Goal: Task Accomplishment & Management: Complete application form

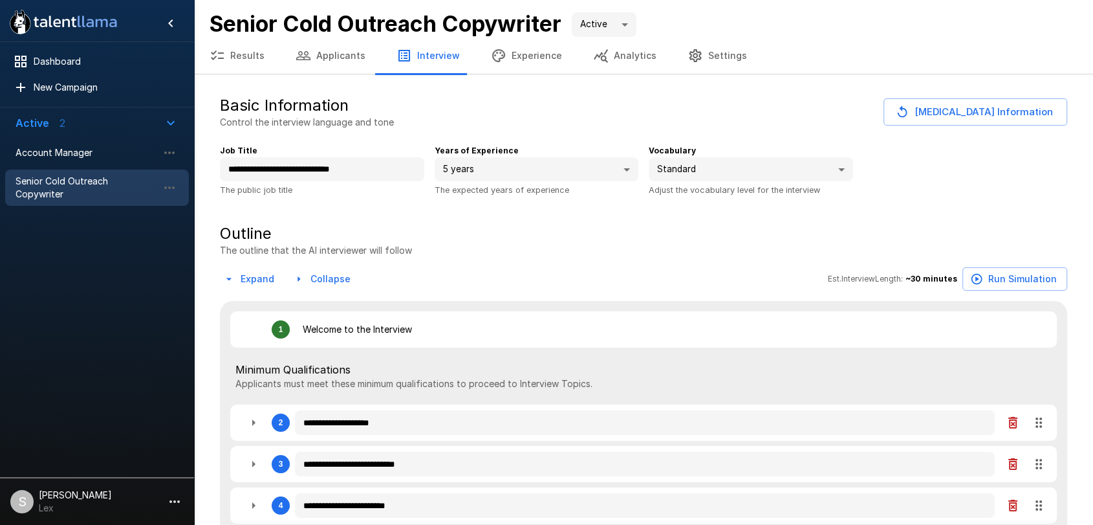
type textarea "*"
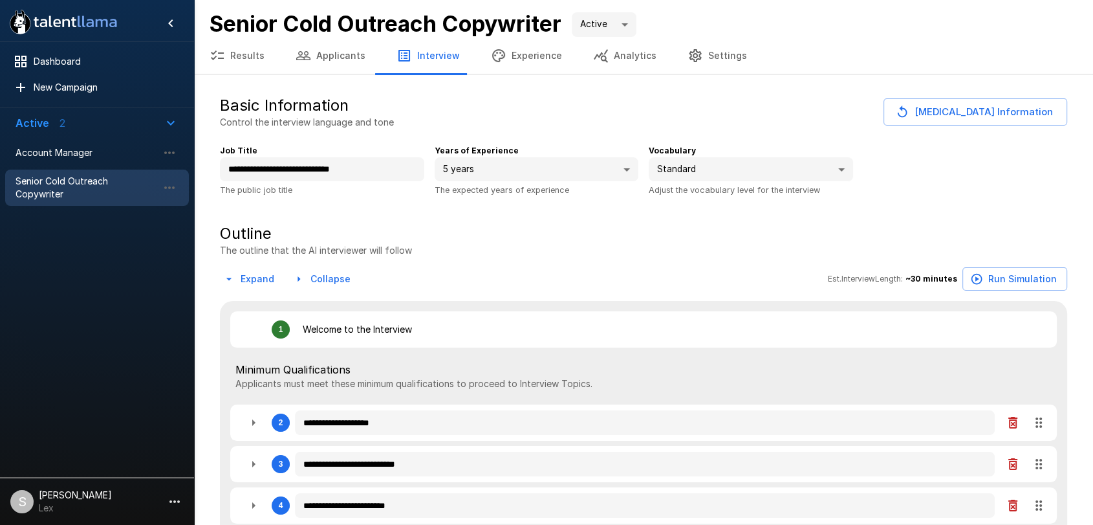
type textarea "*"
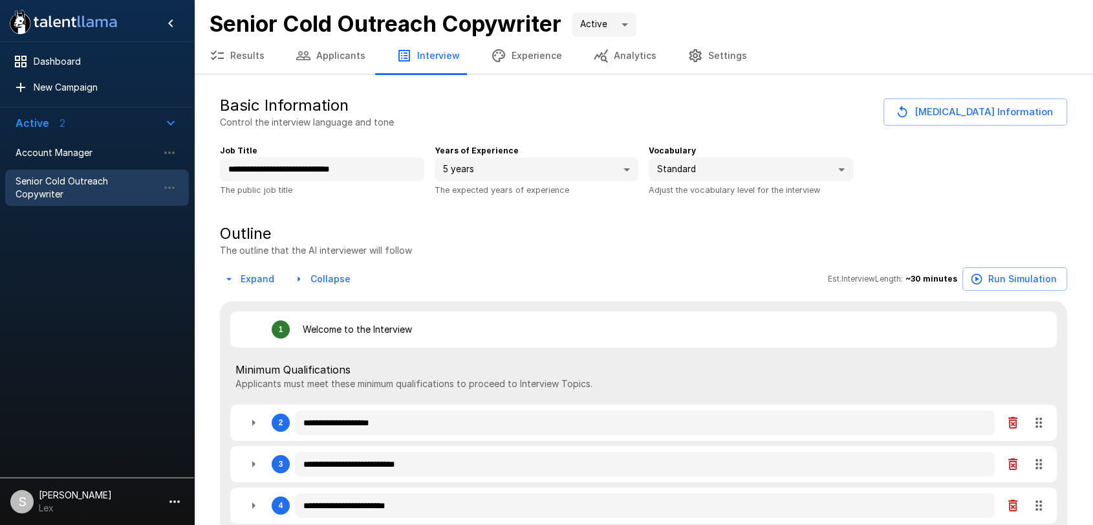
type textarea "*"
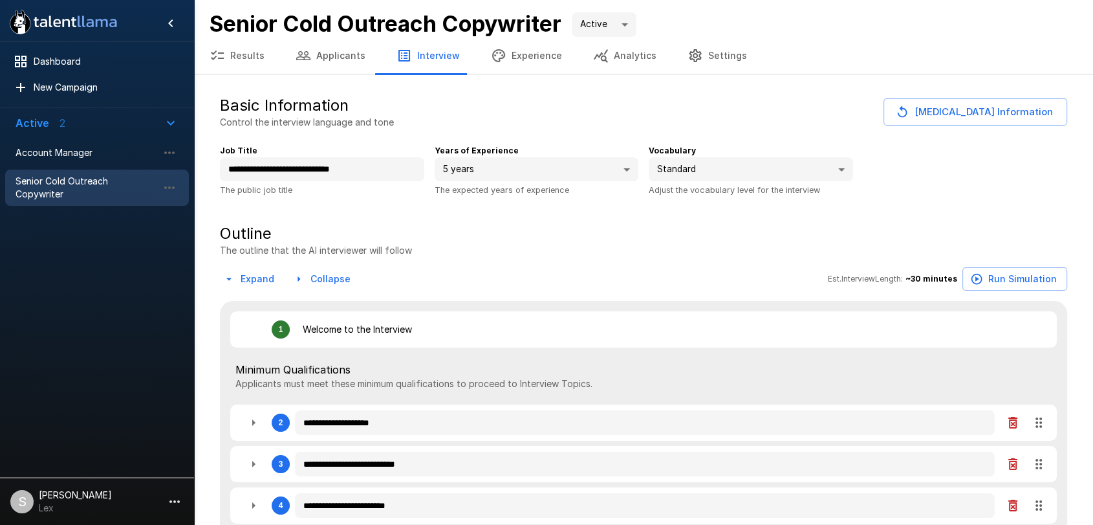
type textarea "*"
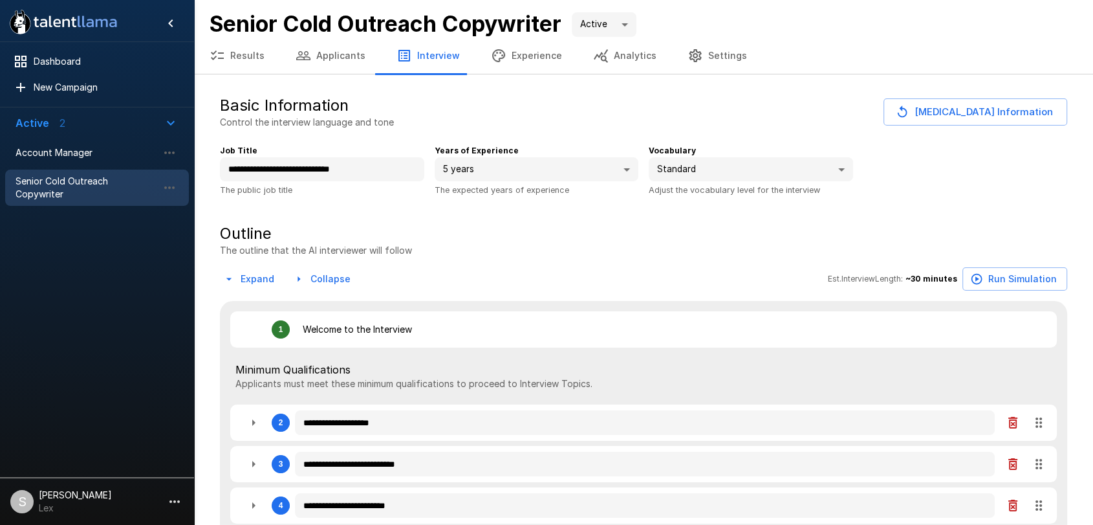
type textarea "*"
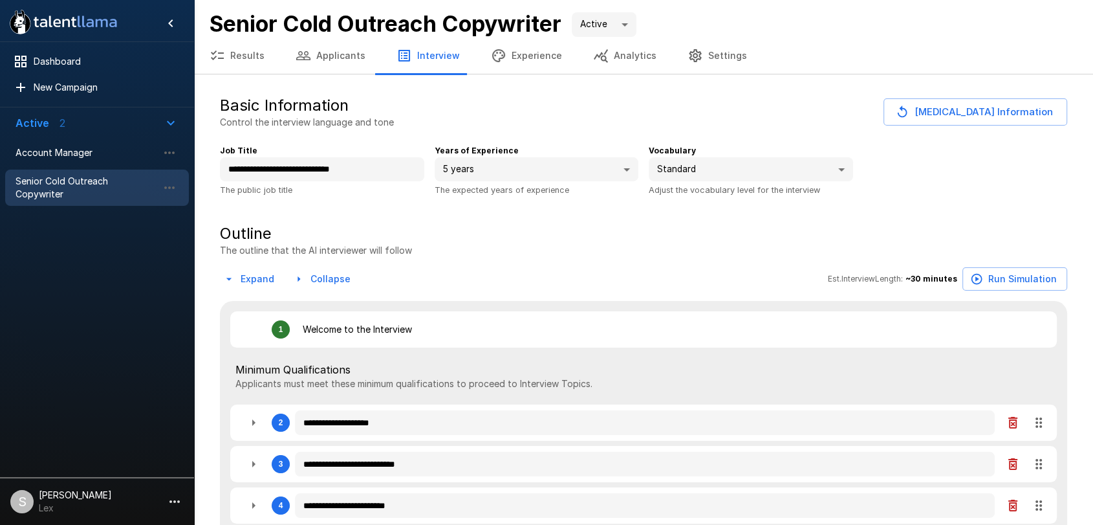
type textarea "*"
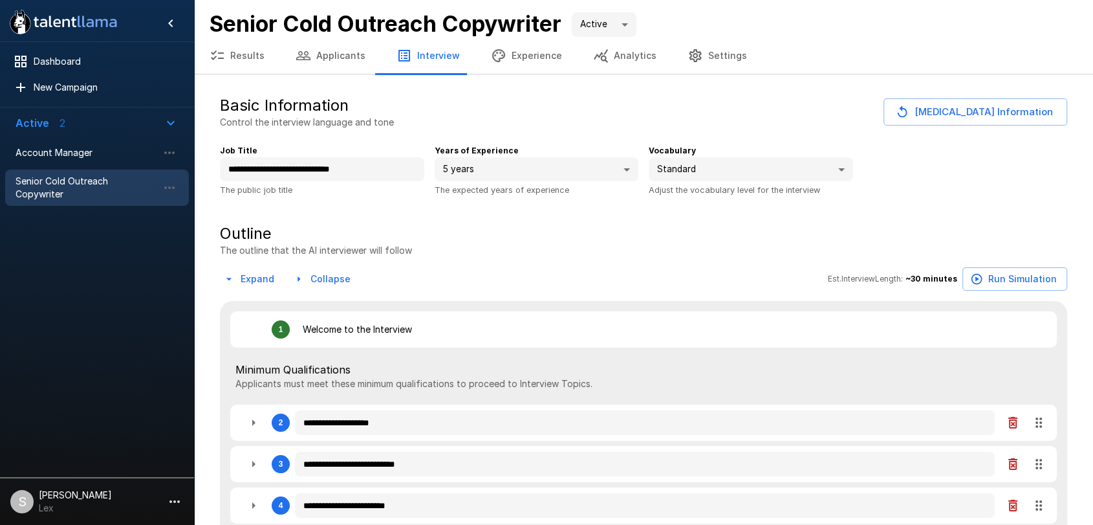
type textarea "*"
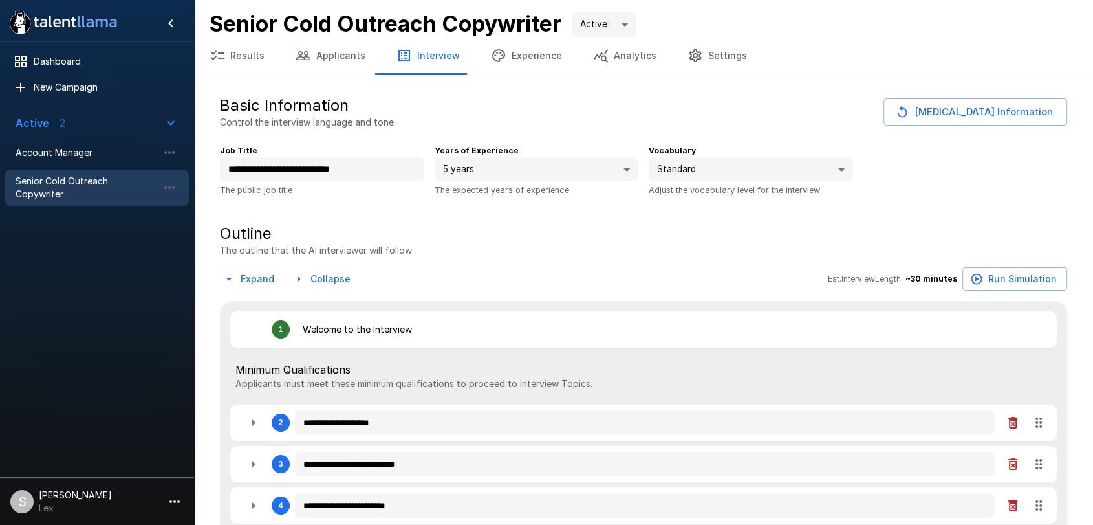
type textarea "*"
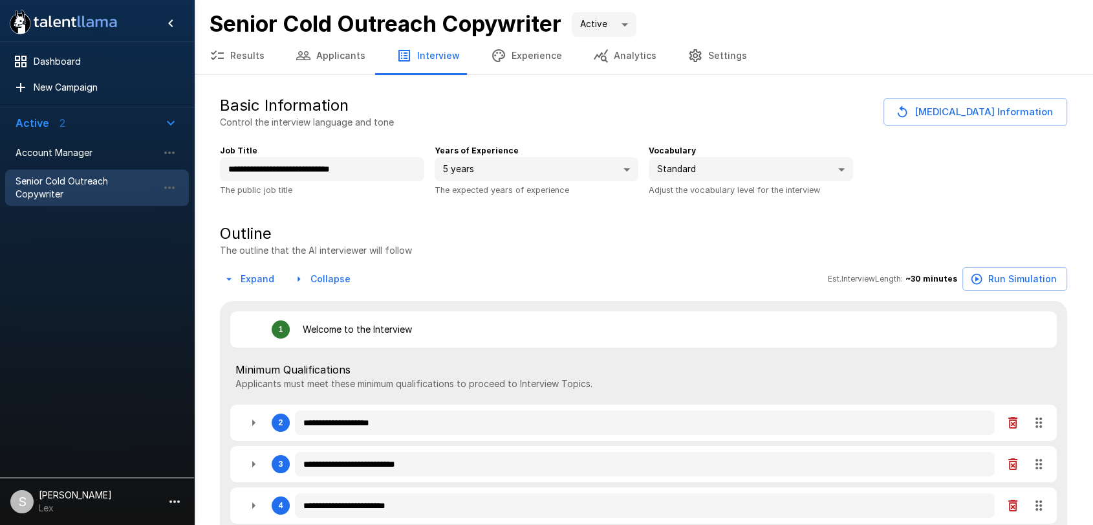
type textarea "*"
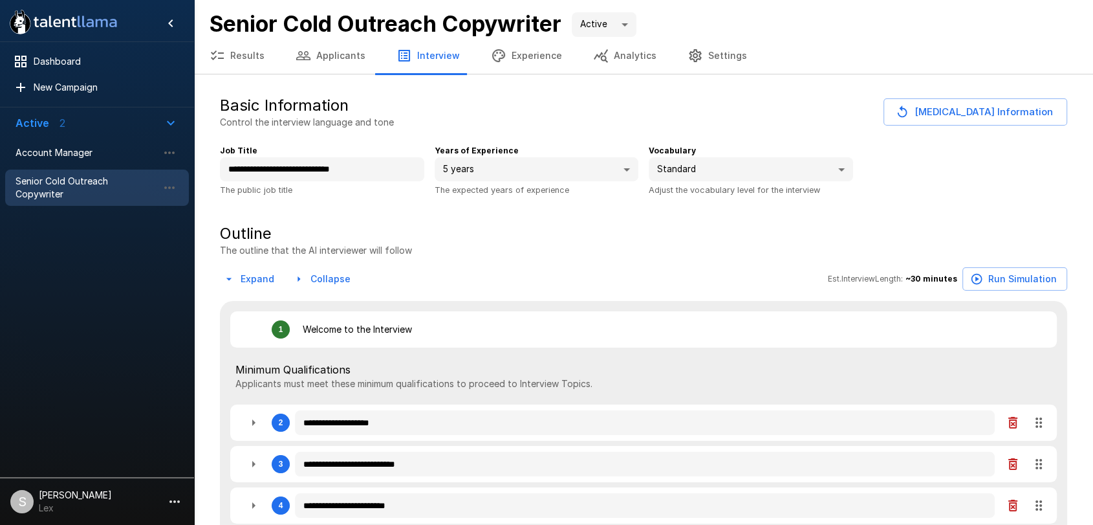
type textarea "*"
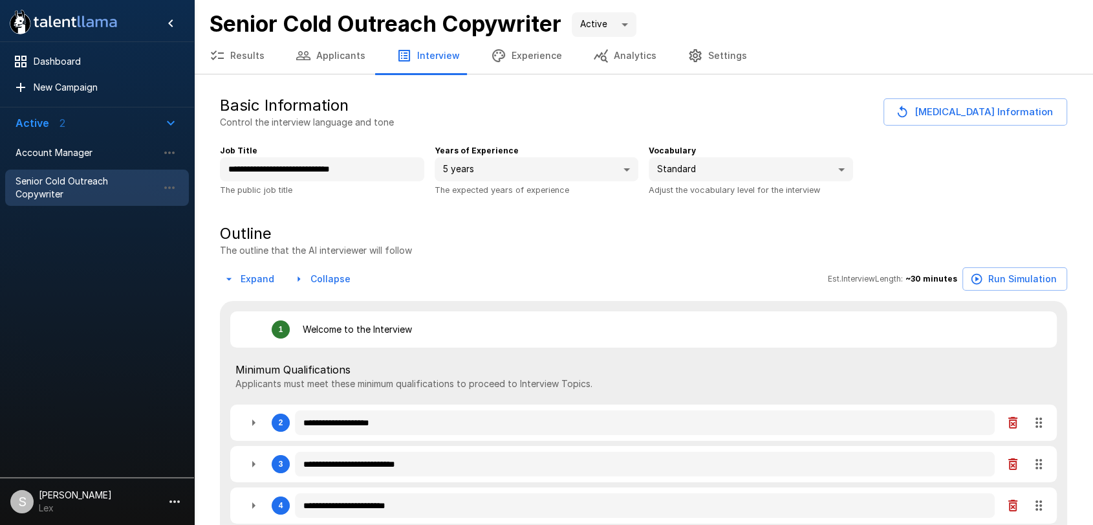
type textarea "*"
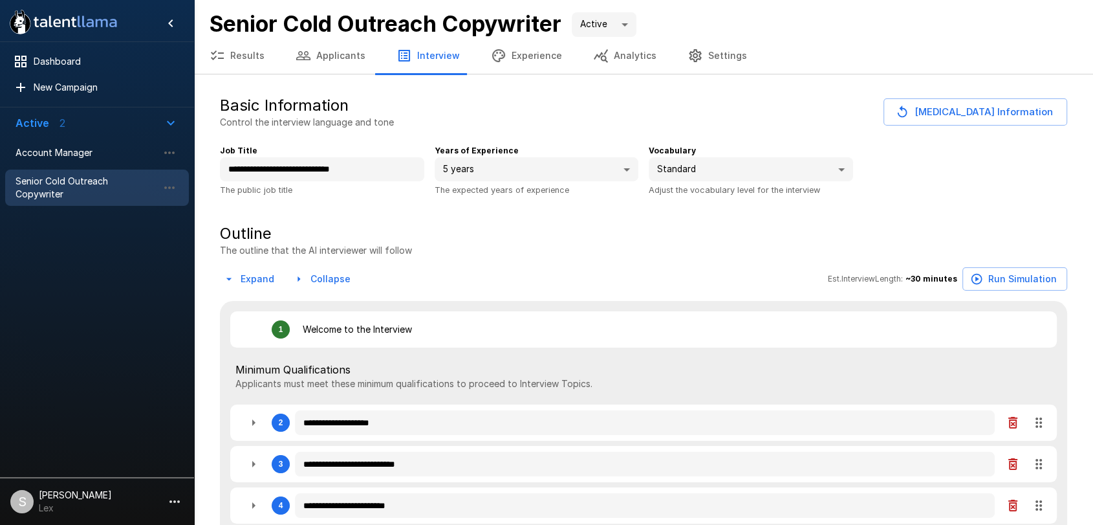
type textarea "*"
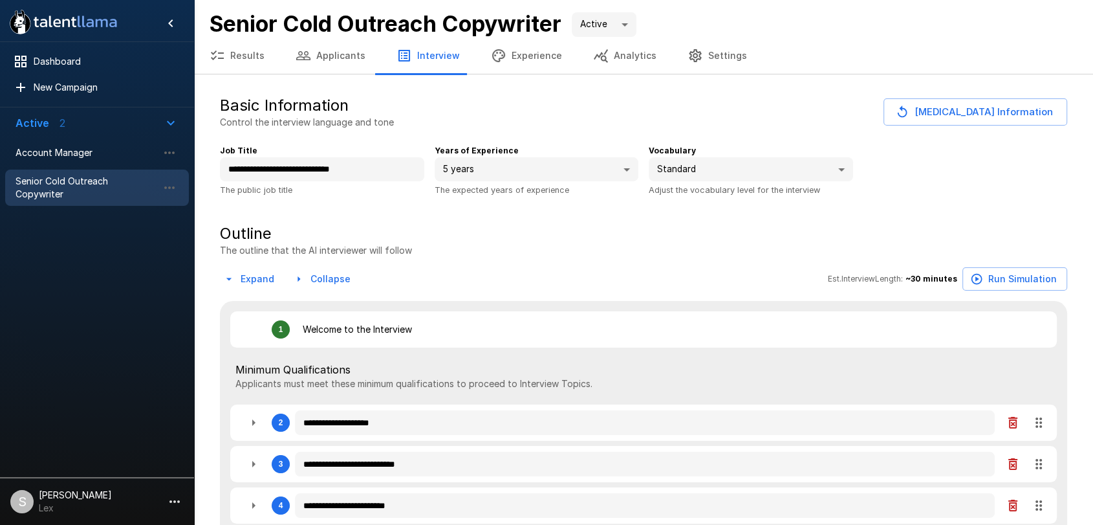
type textarea "*"
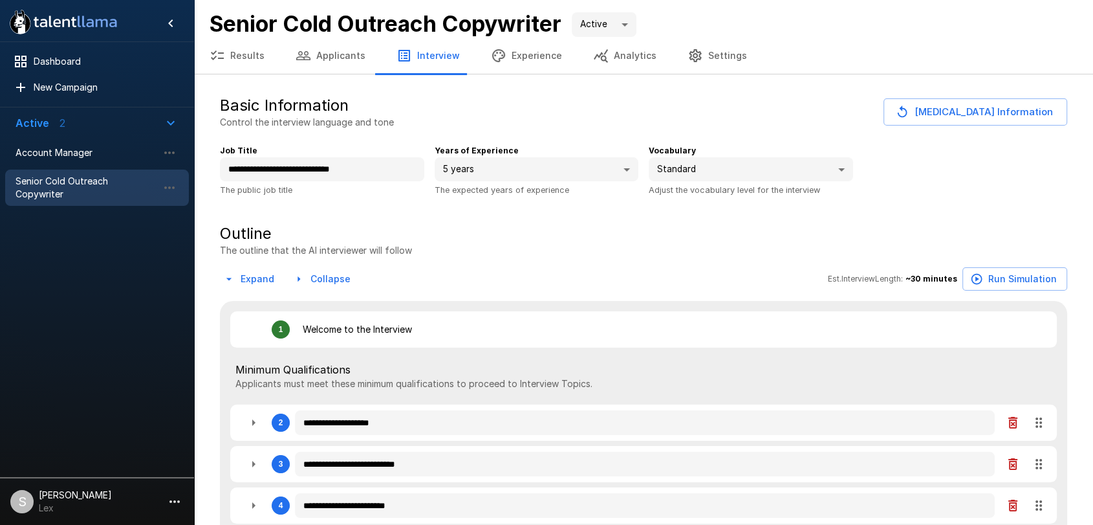
type textarea "*"
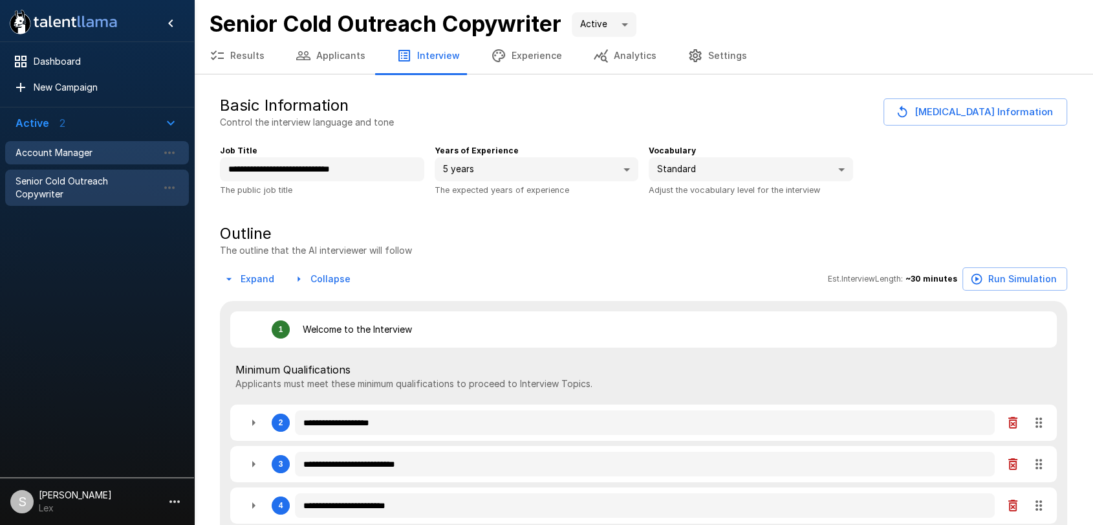
type textarea "*"
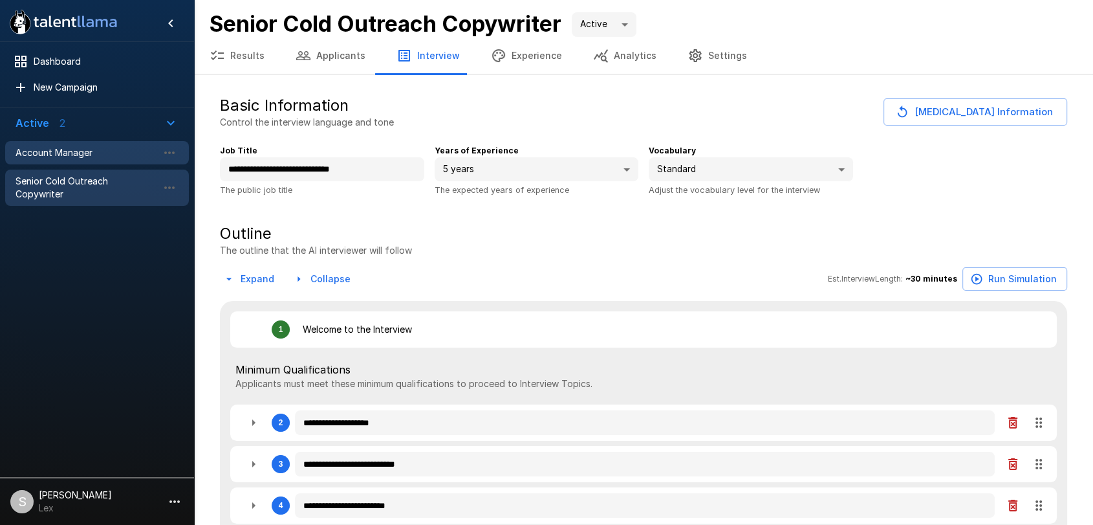
type textarea "*"
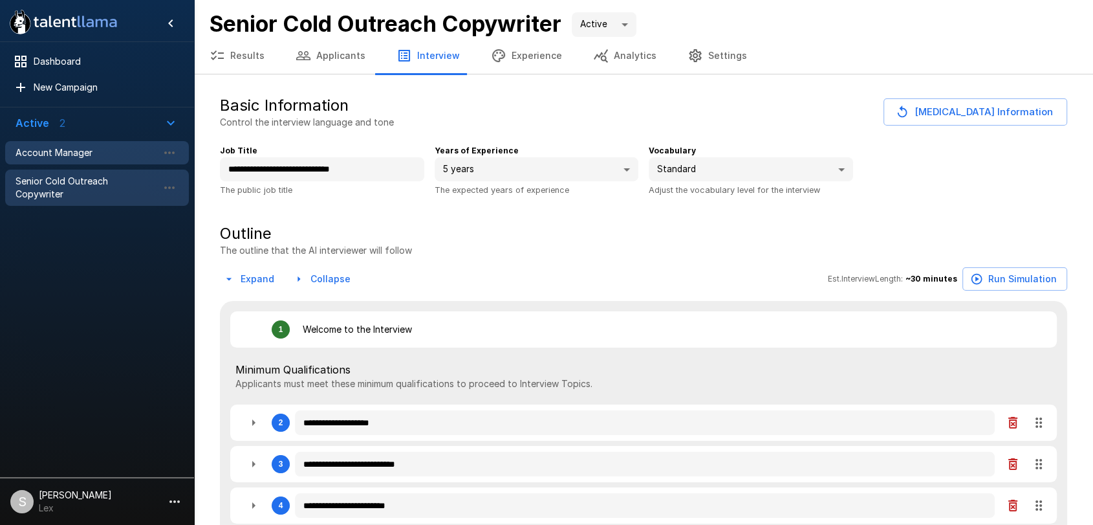
type textarea "*"
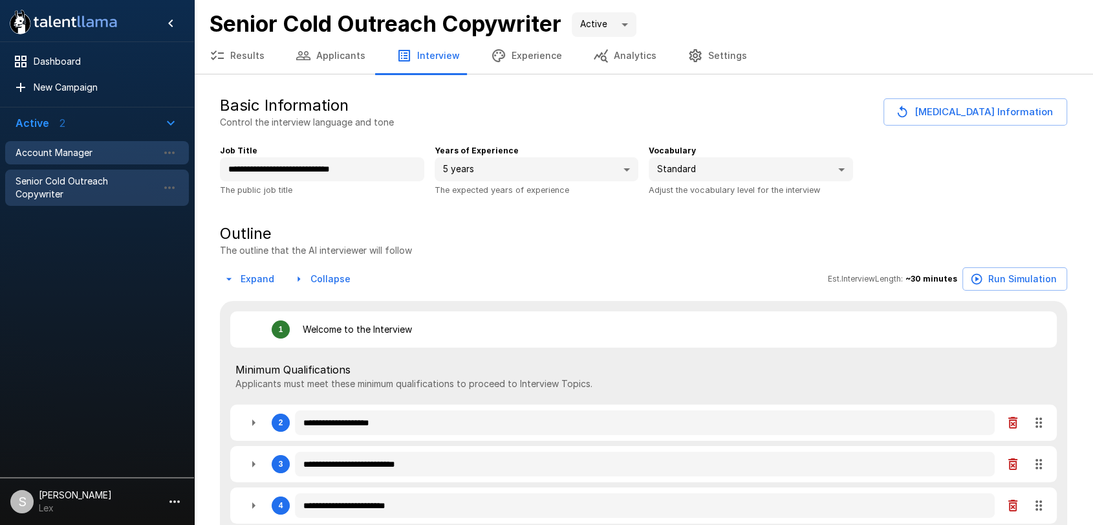
type textarea "*"
click at [41, 151] on span "Account Manager" at bounding box center [87, 152] width 142 height 13
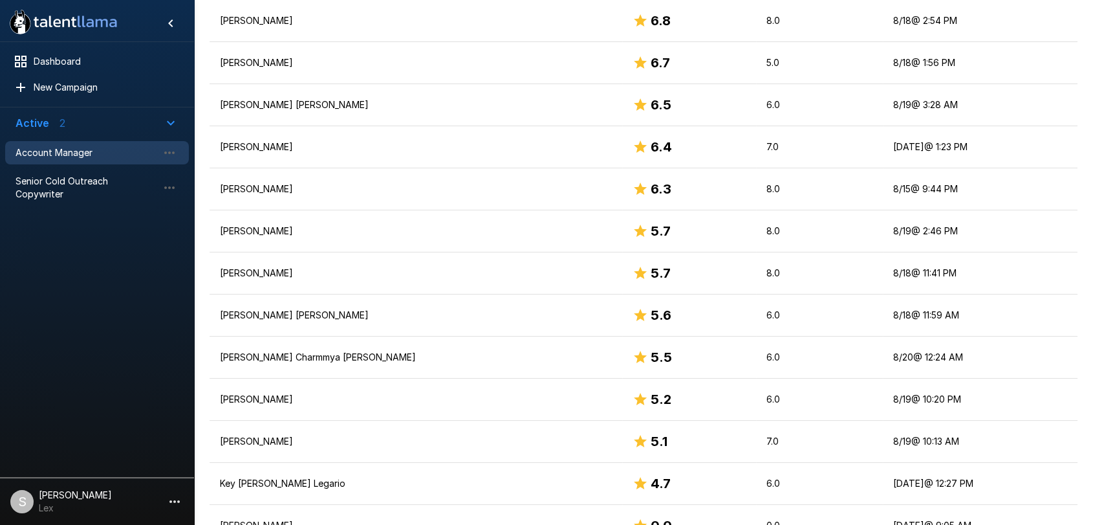
scroll to position [606, 0]
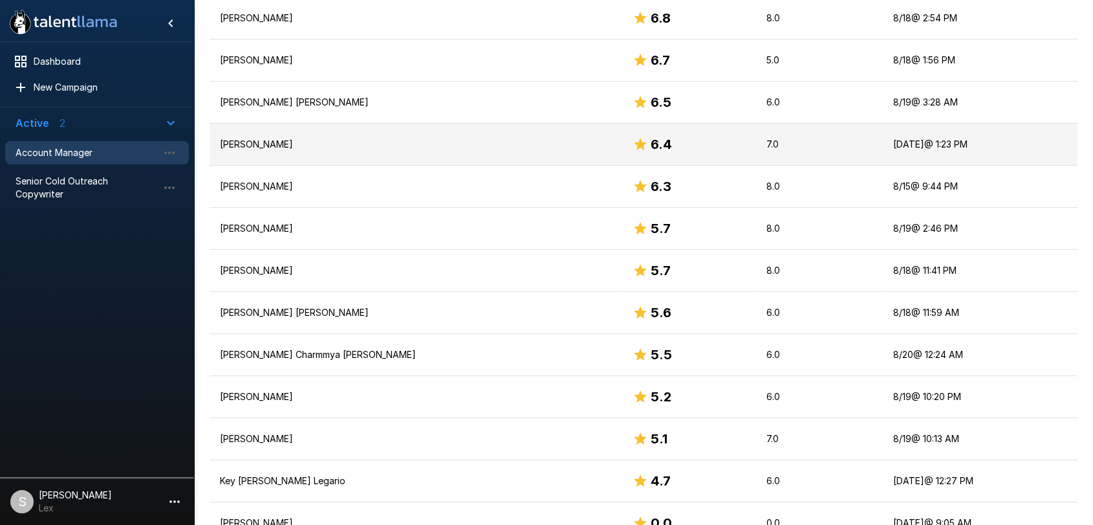
click at [303, 138] on p "[PERSON_NAME]" at bounding box center [416, 144] width 392 height 13
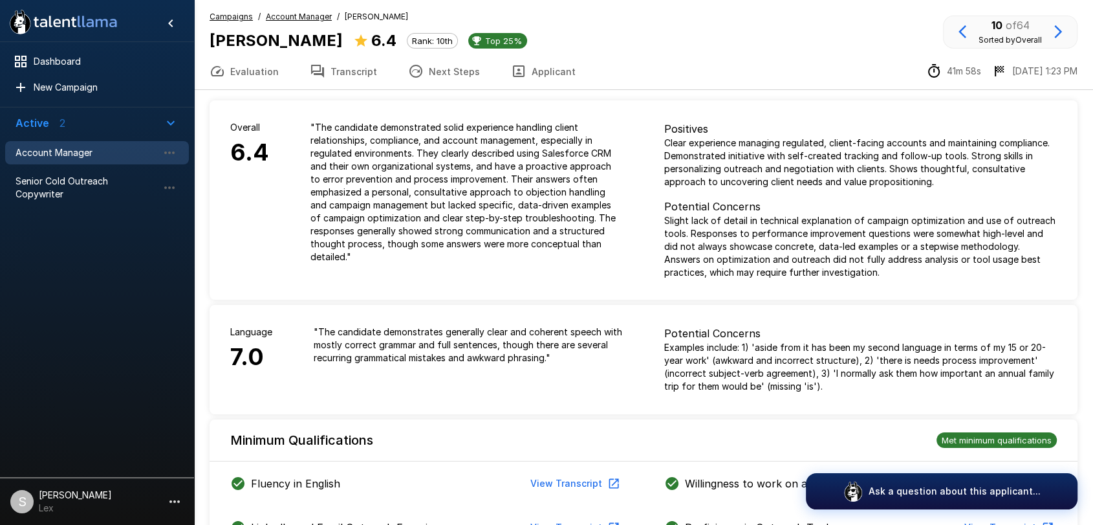
click at [526, 74] on button "Applicant" at bounding box center [543, 71] width 96 height 36
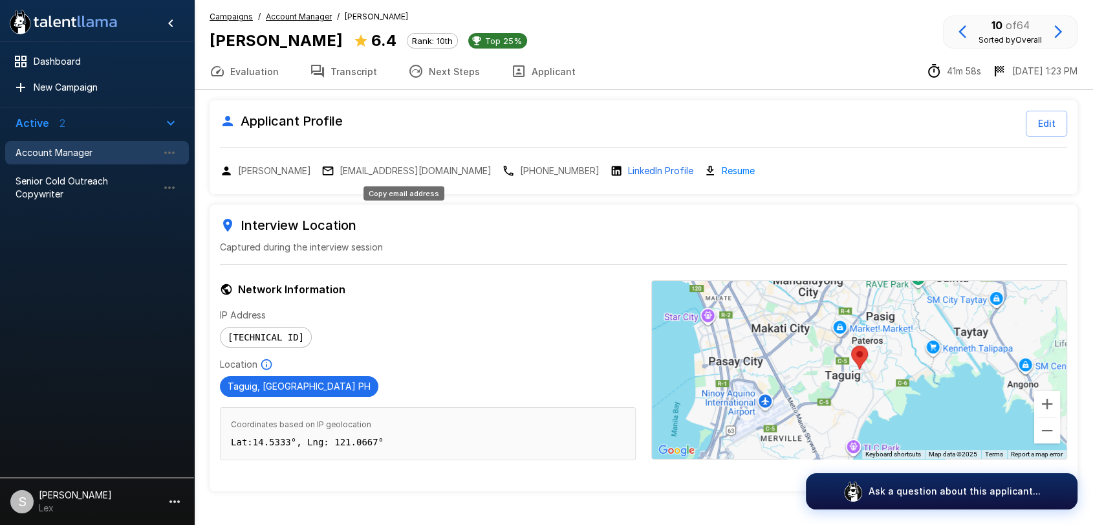
click at [409, 171] on p "[EMAIL_ADDRESS][DOMAIN_NAME]" at bounding box center [416, 170] width 152 height 13
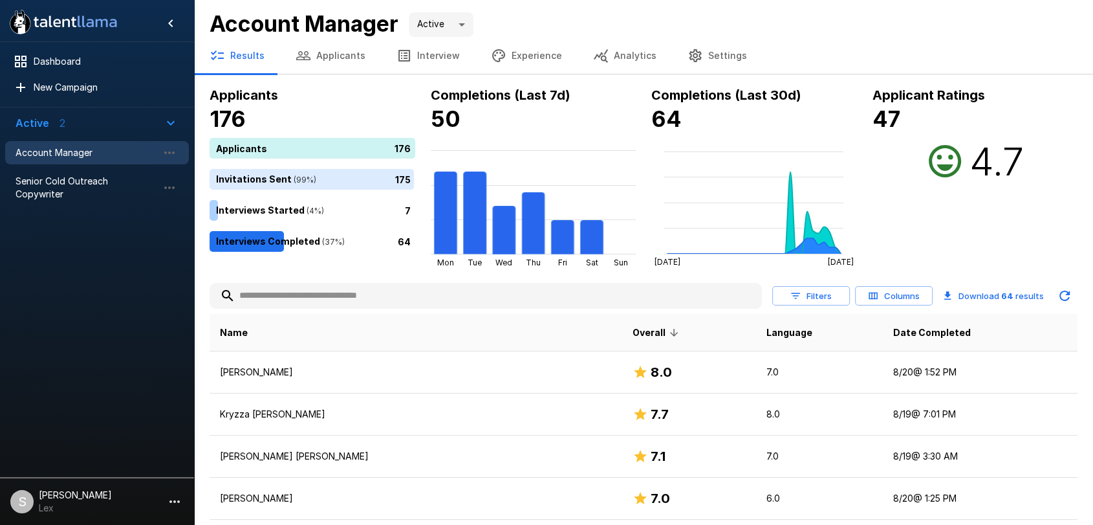
click at [321, 58] on button "Applicants" at bounding box center [330, 56] width 101 height 36
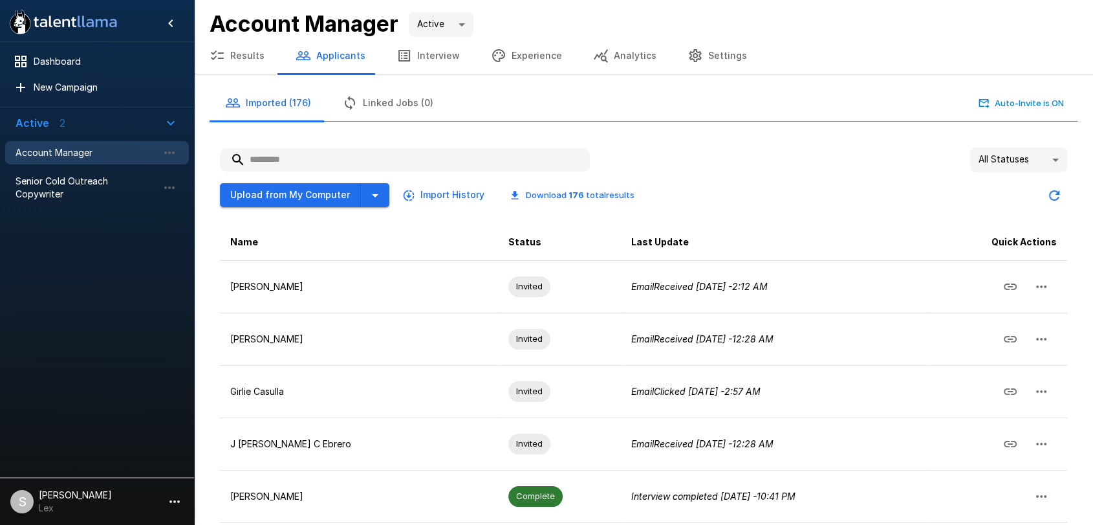
click at [290, 206] on div "Upload from My Computer Import History Download 176 total results" at bounding box center [643, 190] width 847 height 36
click at [290, 198] on button "Upload from My Computer" at bounding box center [290, 195] width 141 height 24
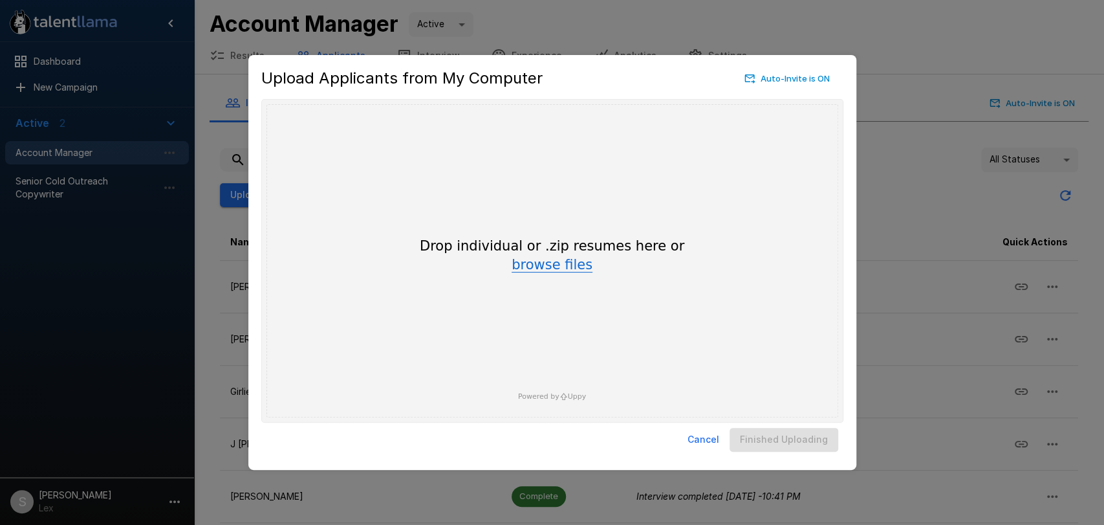
click at [550, 267] on button "browse files" at bounding box center [552, 265] width 81 height 14
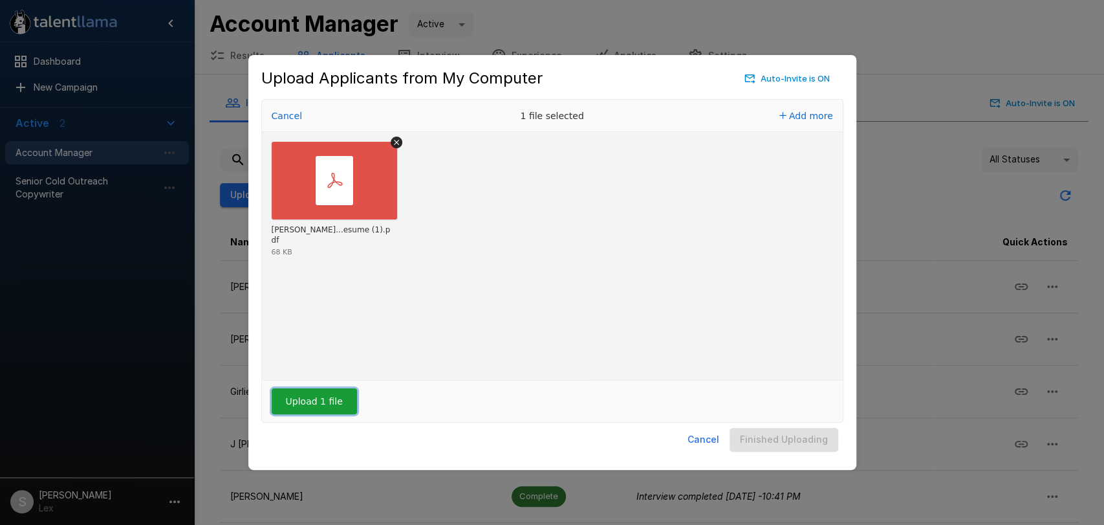
click at [317, 402] on button "Upload 1 file" at bounding box center [314, 401] width 85 height 26
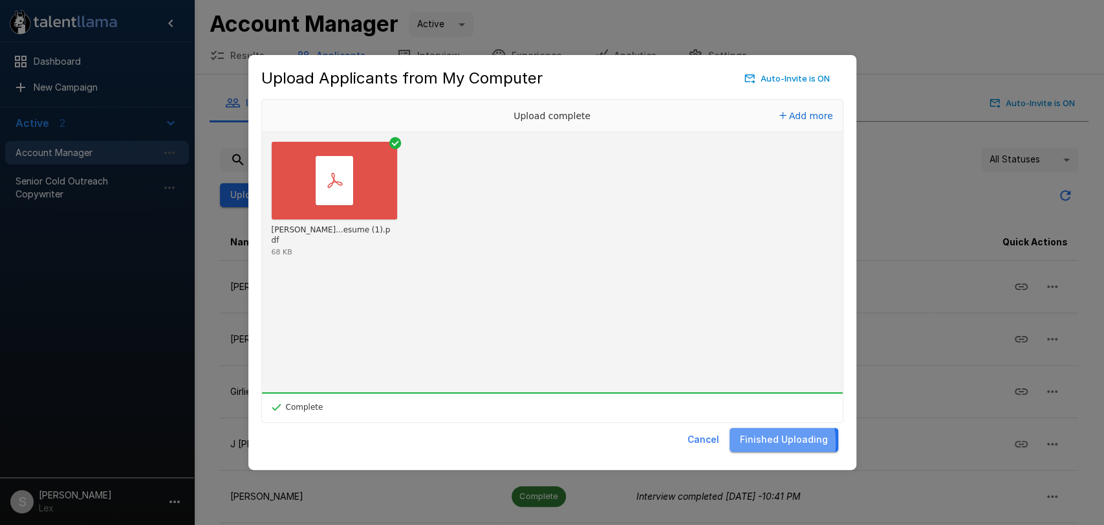
click at [751, 442] on button "Finished Uploading" at bounding box center [784, 439] width 109 height 24
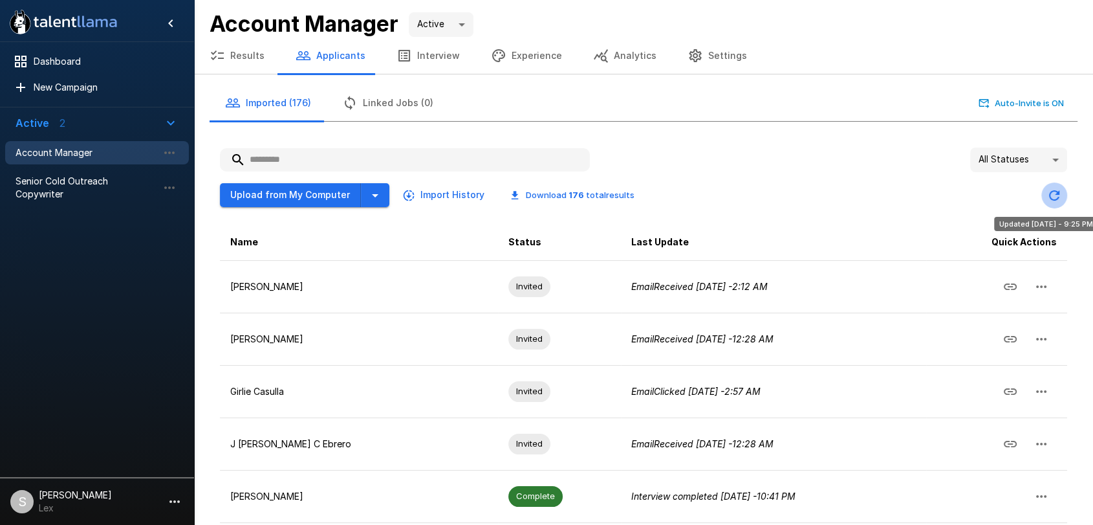
click at [1061, 188] on icon "Updated Today - 9:25 PM" at bounding box center [1054, 196] width 16 height 16
click at [1057, 192] on icon "Updated Today - 9:25 PM" at bounding box center [1054, 195] width 10 height 10
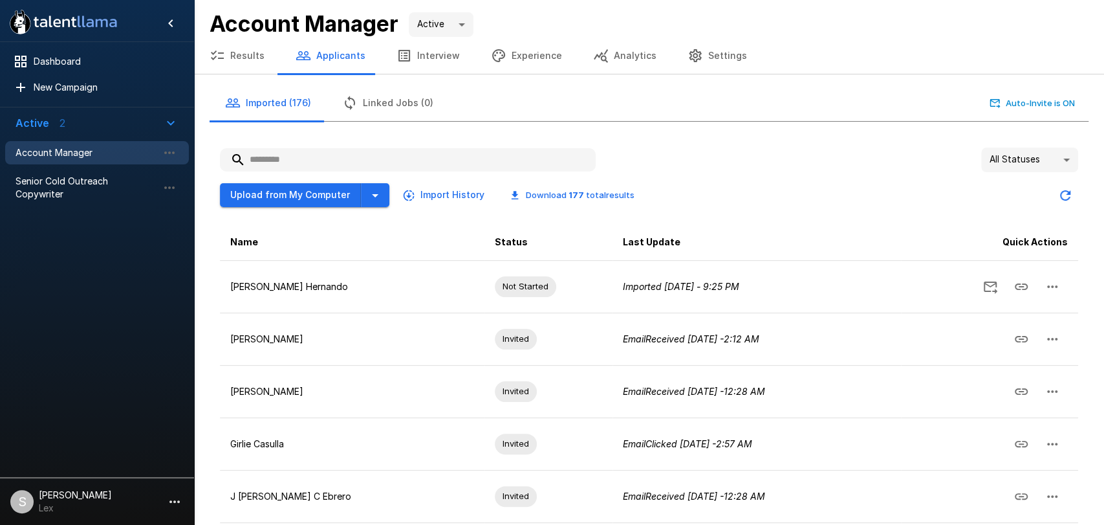
click at [1052, 160] on body ".st0{fill:#FFFFFF;} .st1{fill:#76a4ed;} Dashboard New Campaign Active 2 Account…" at bounding box center [552, 262] width 1104 height 525
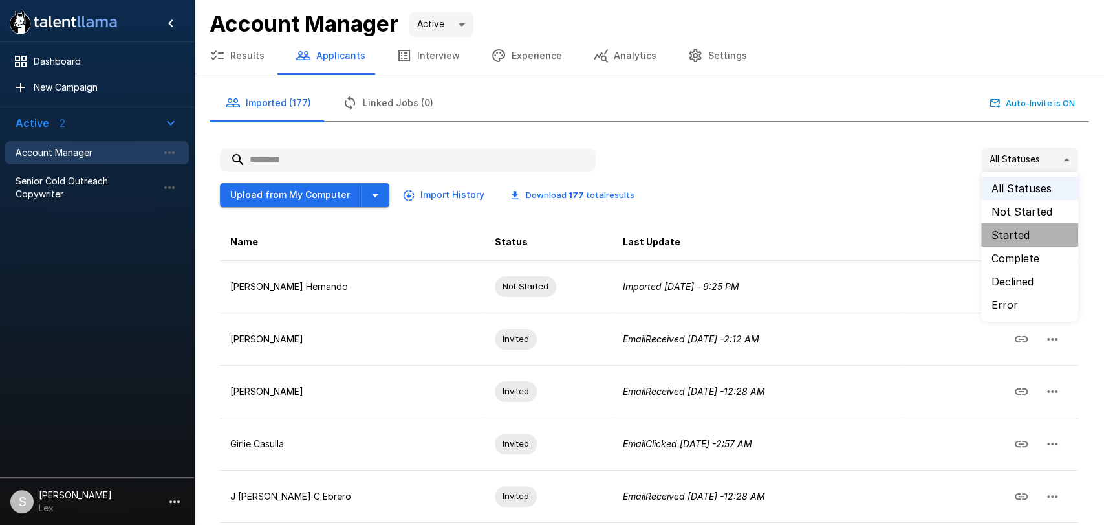
click at [999, 233] on li "Started" at bounding box center [1029, 234] width 97 height 23
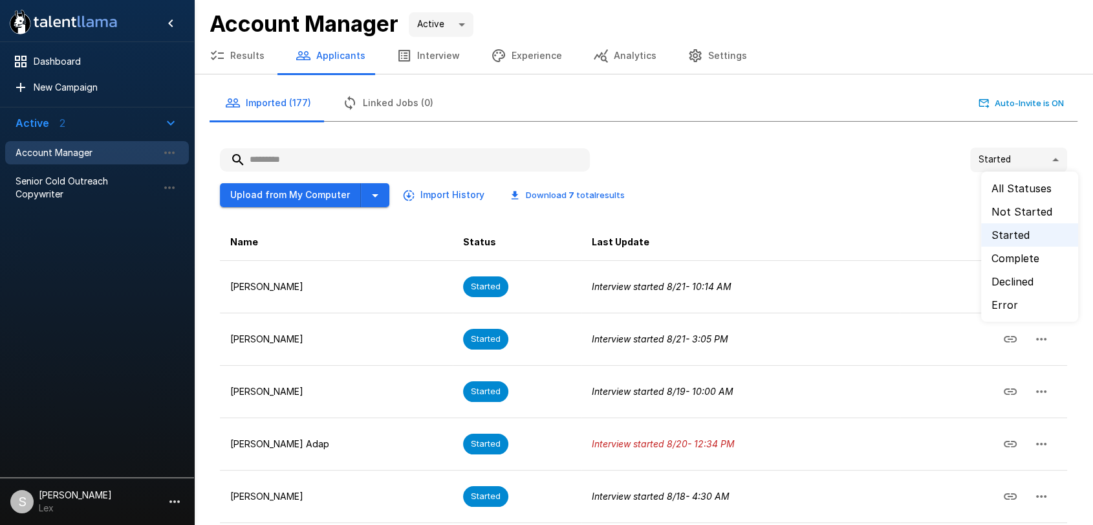
click at [1050, 158] on body "**********" at bounding box center [552, 262] width 1104 height 525
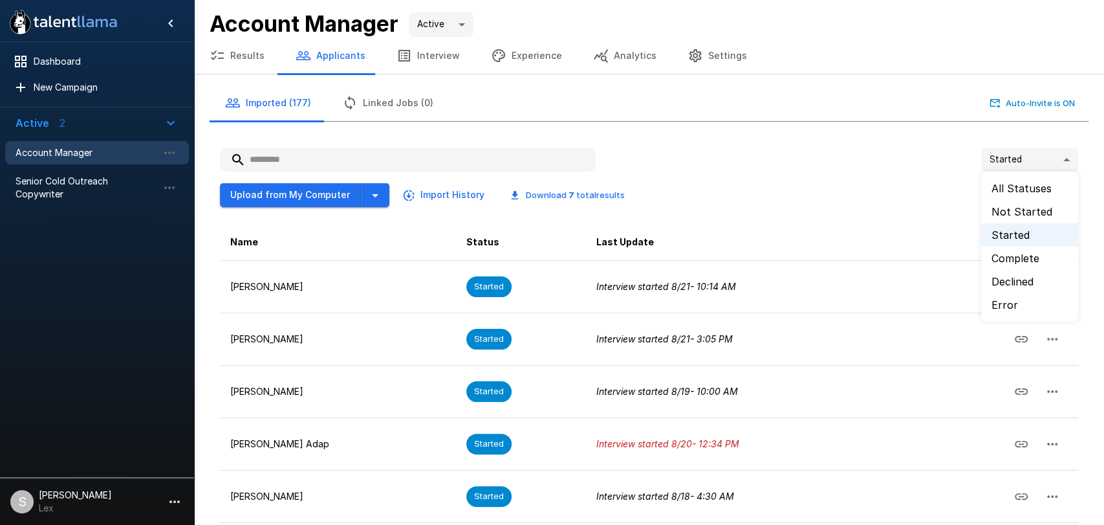
click at [1014, 259] on li "Complete" at bounding box center [1029, 257] width 97 height 23
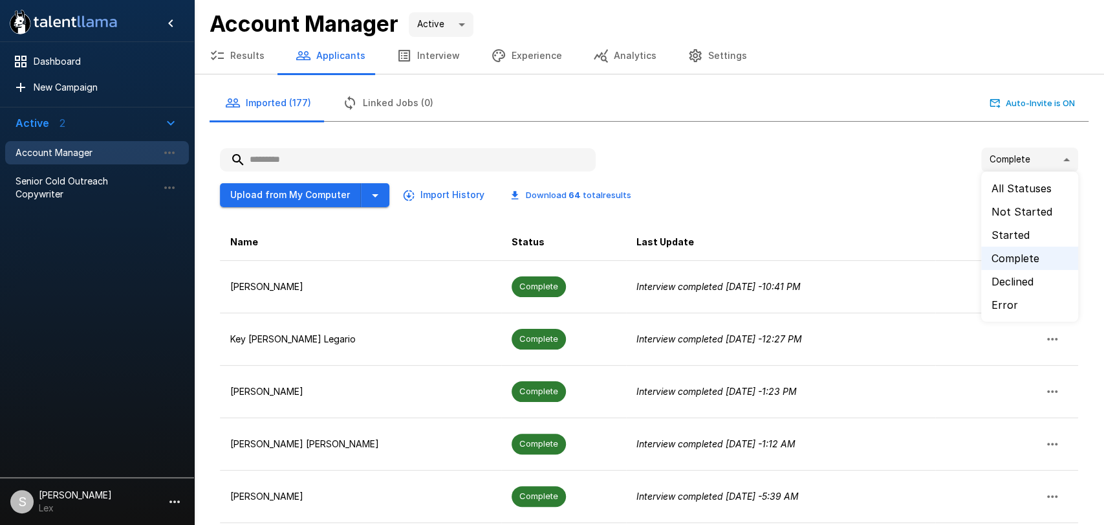
click at [1052, 164] on body ".st0{fill:#FFFFFF;} .st1{fill:#76a4ed;} Dashboard New Campaign Active 2 Account…" at bounding box center [557, 262] width 1115 height 525
click at [1012, 303] on li "Error" at bounding box center [1029, 304] width 97 height 23
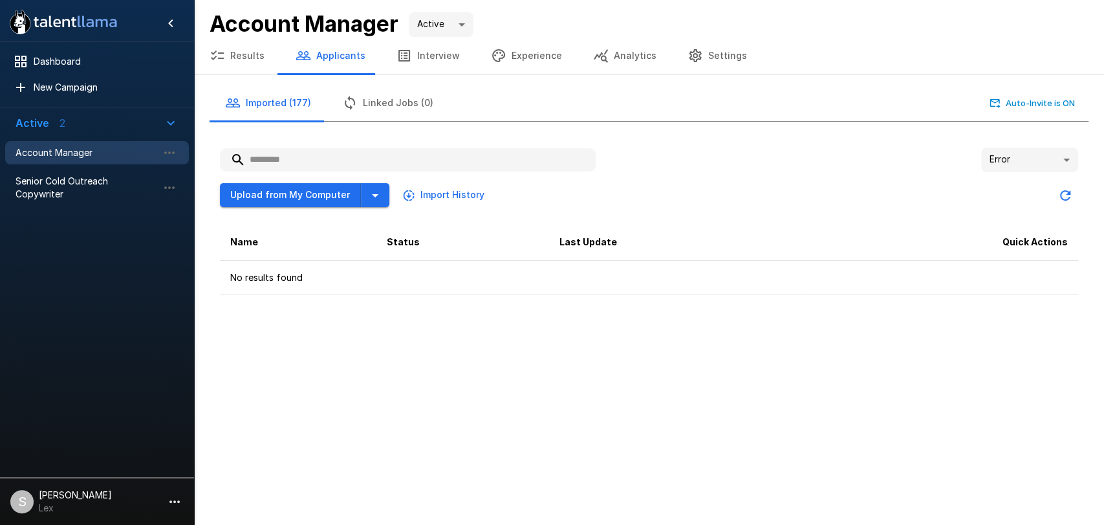
click at [1057, 151] on body ".st0{fill:#FFFFFF;} .st1{fill:#76a4ed;} Dashboard New Campaign Active 2 Account…" at bounding box center [552, 262] width 1104 height 525
click at [1021, 188] on li "All Statuses" at bounding box center [1029, 188] width 97 height 23
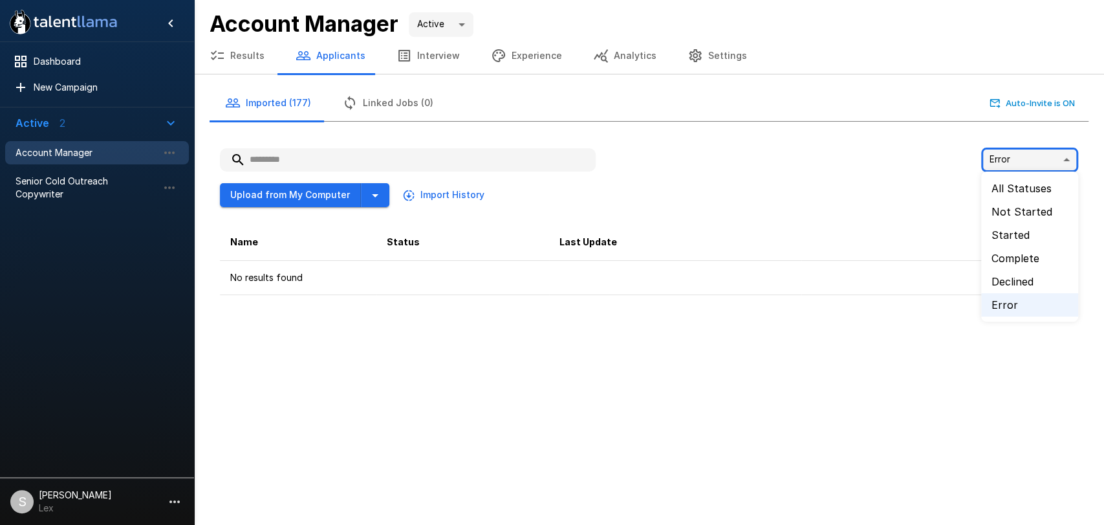
type input "**"
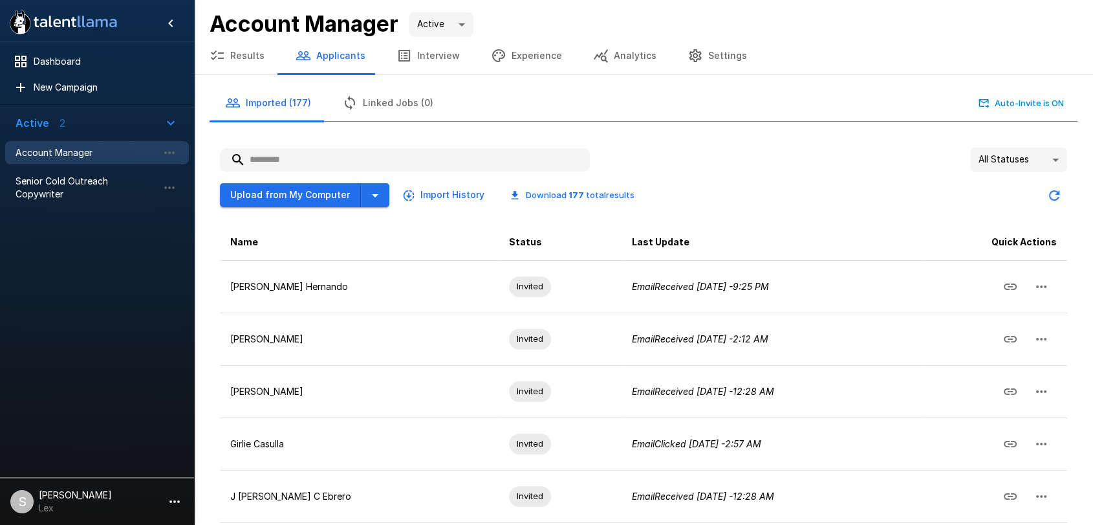
click at [241, 55] on button "Results" at bounding box center [237, 56] width 86 height 36
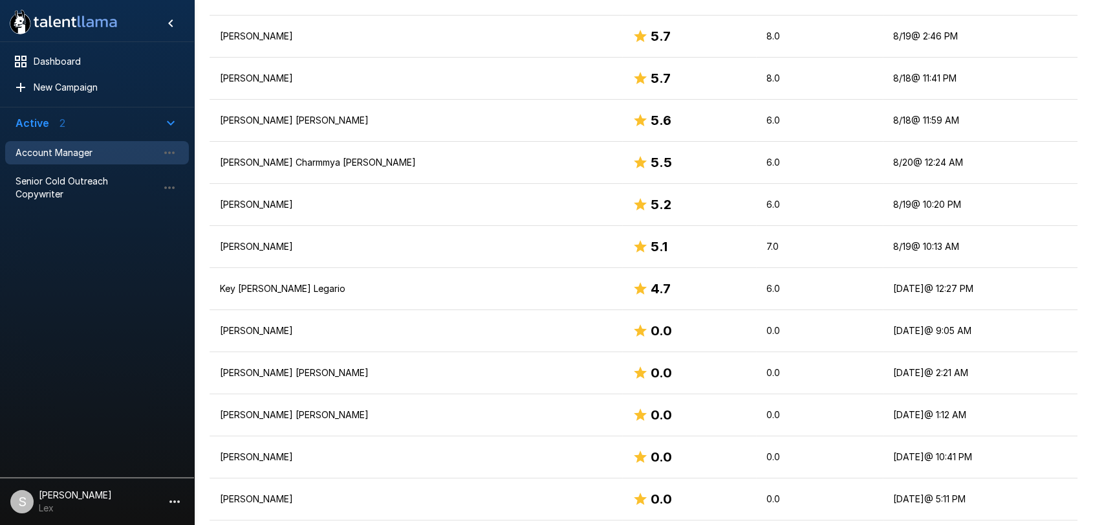
scroll to position [833, 0]
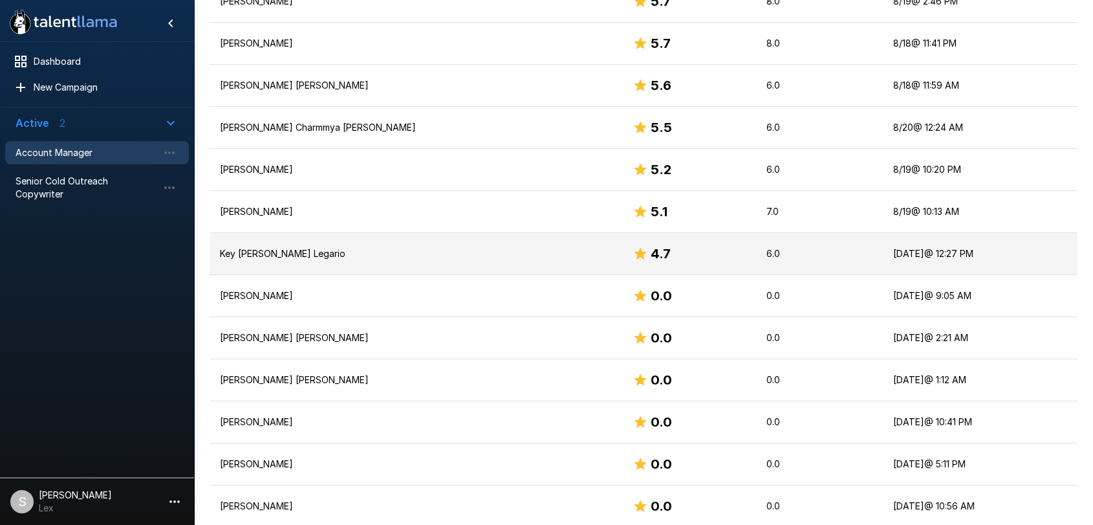
click at [285, 252] on p "Key [PERSON_NAME] Legario" at bounding box center [416, 253] width 392 height 13
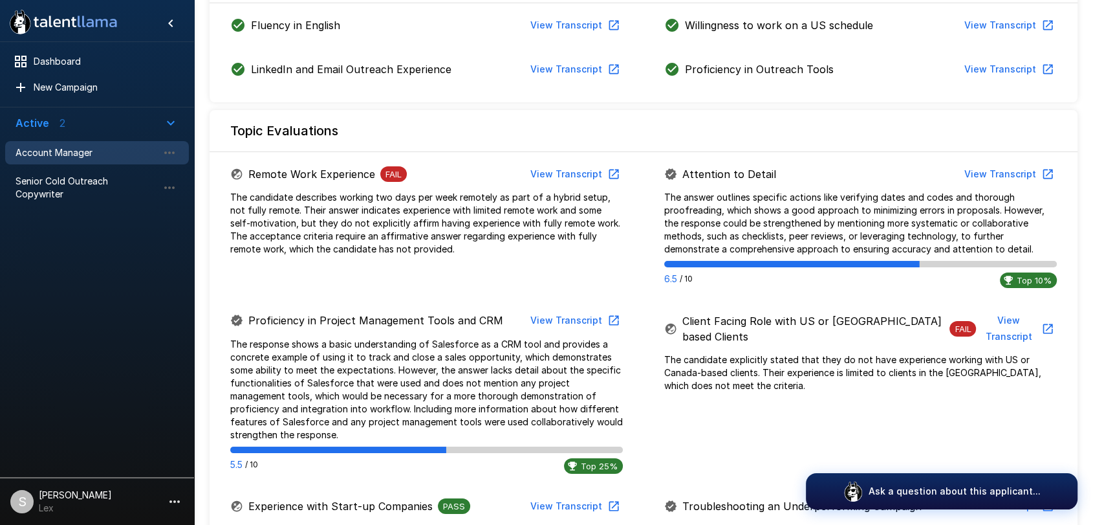
scroll to position [573, 0]
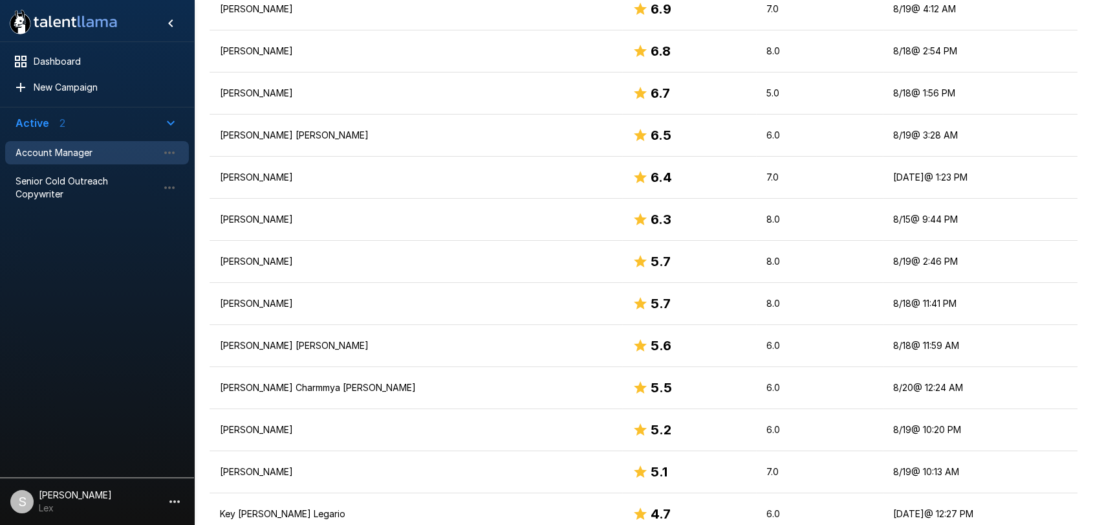
scroll to position [833, 0]
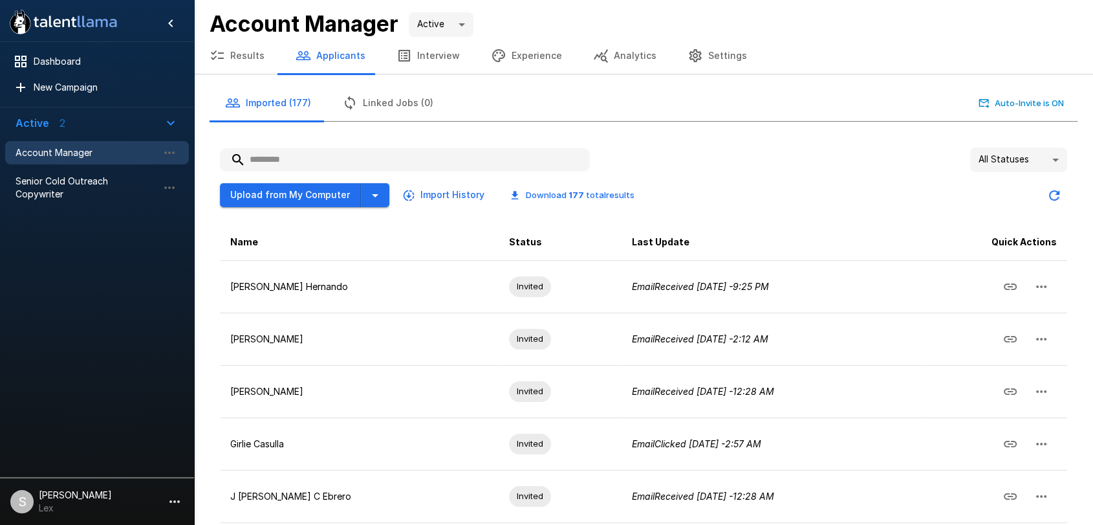
click at [230, 58] on button "Results" at bounding box center [237, 56] width 86 height 36
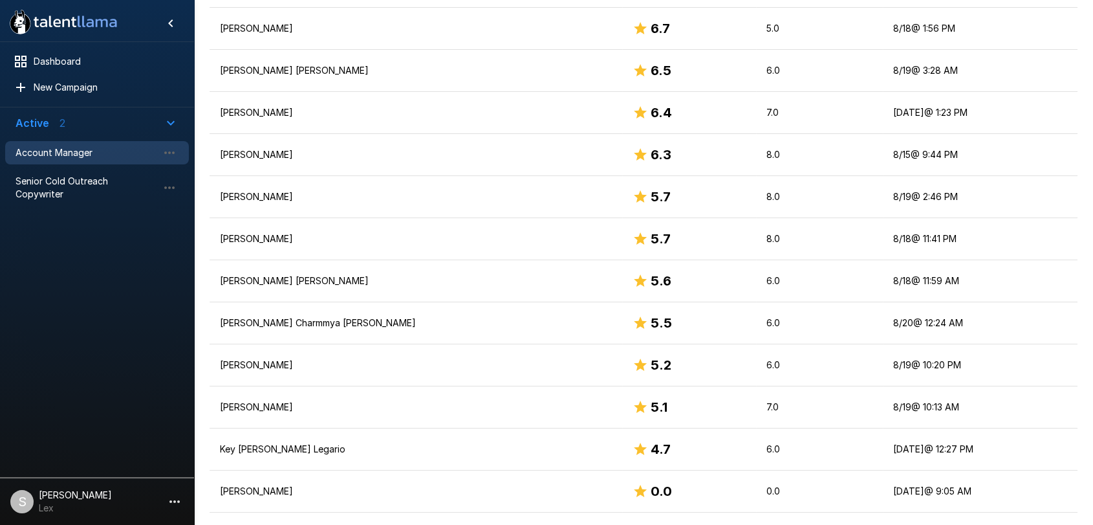
scroll to position [673, 0]
